Goal: Transaction & Acquisition: Purchase product/service

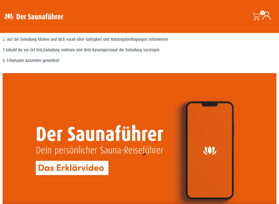
scroll to position [383, 0]
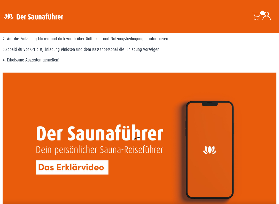
click at [140, 148] on video at bounding box center [140, 150] width 274 height 154
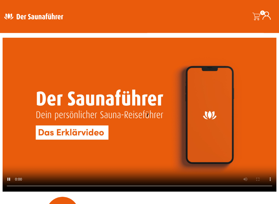
scroll to position [417, 0]
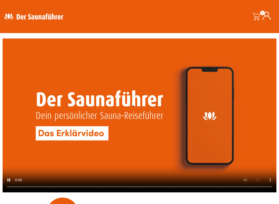
click at [235, 110] on video at bounding box center [140, 116] width 274 height 154
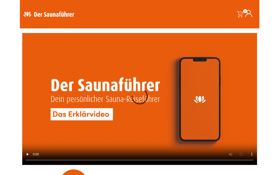
scroll to position [431, 0]
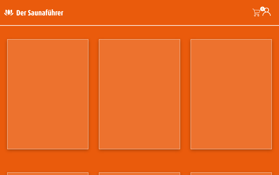
scroll to position [289, 0]
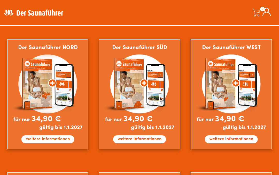
click at [143, 139] on img at bounding box center [139, 94] width 81 height 110
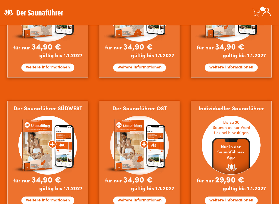
scroll to position [363, 0]
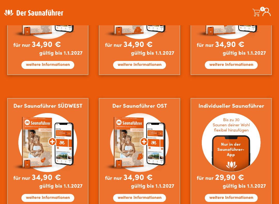
click at [50, 175] on img at bounding box center [47, 153] width 81 height 110
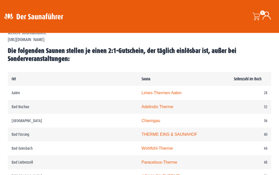
scroll to position [229, 0]
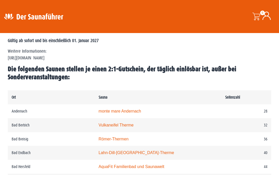
scroll to position [230, 0]
